Goal: Find specific page/section: Find specific page/section

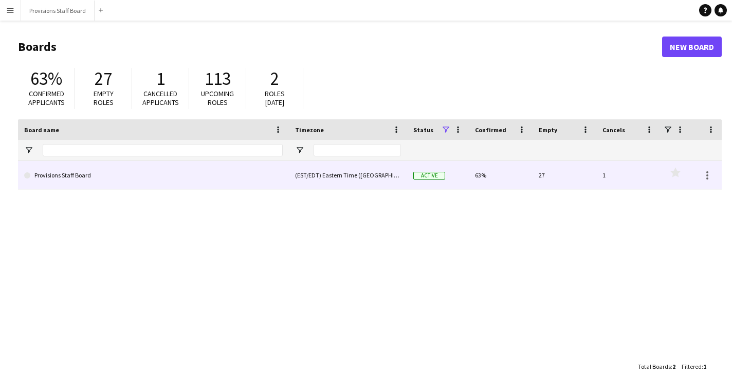
click at [255, 177] on link "Provisions Staff Board" at bounding box center [153, 175] width 259 height 29
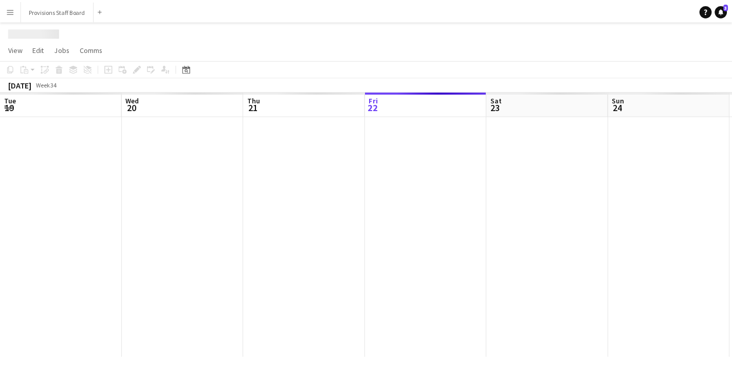
scroll to position [0, 246]
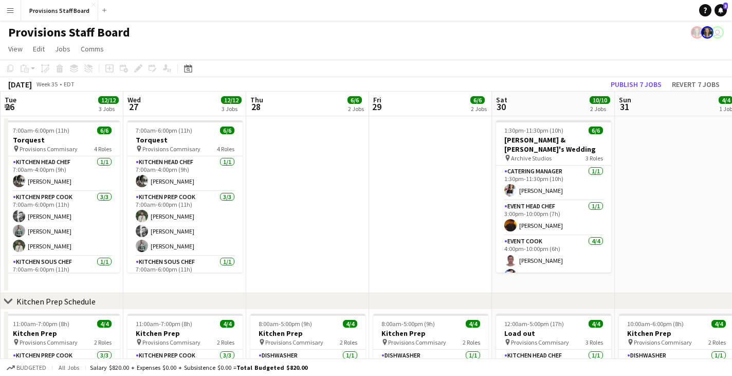
drag, startPoint x: 666, startPoint y: 101, endPoint x: 57, endPoint y: 117, distance: 609.2
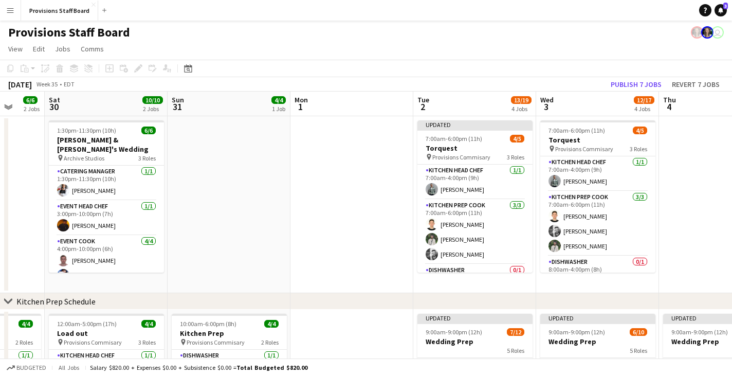
drag, startPoint x: 669, startPoint y: 105, endPoint x: 116, endPoint y: 100, distance: 552.5
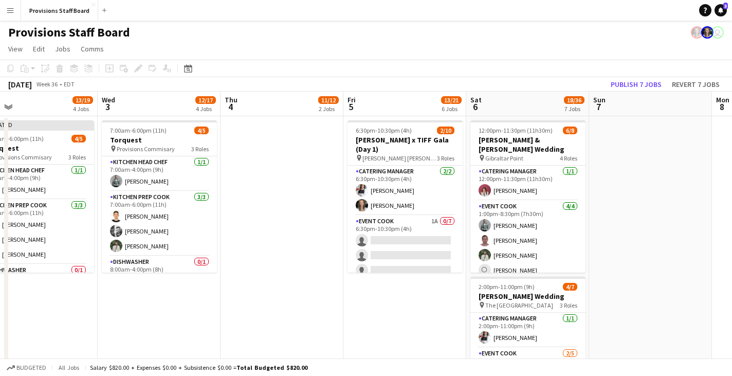
scroll to position [0, 323]
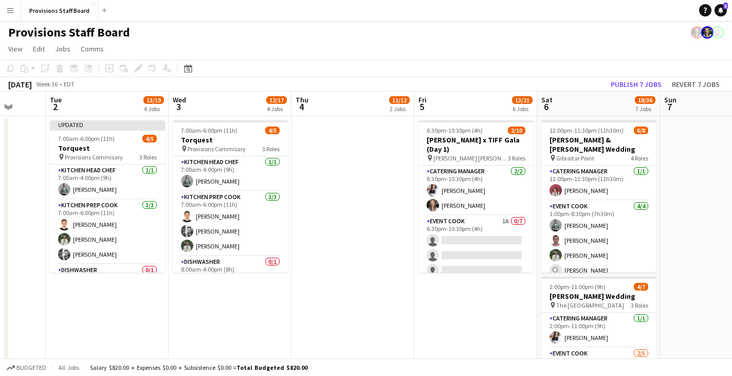
drag, startPoint x: 595, startPoint y: 104, endPoint x: 358, endPoint y: 110, distance: 236.5
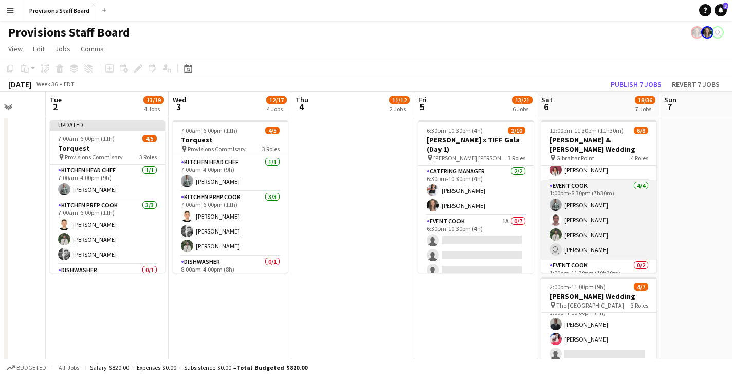
scroll to position [0, 0]
